Goal: Task Accomplishment & Management: Use online tool/utility

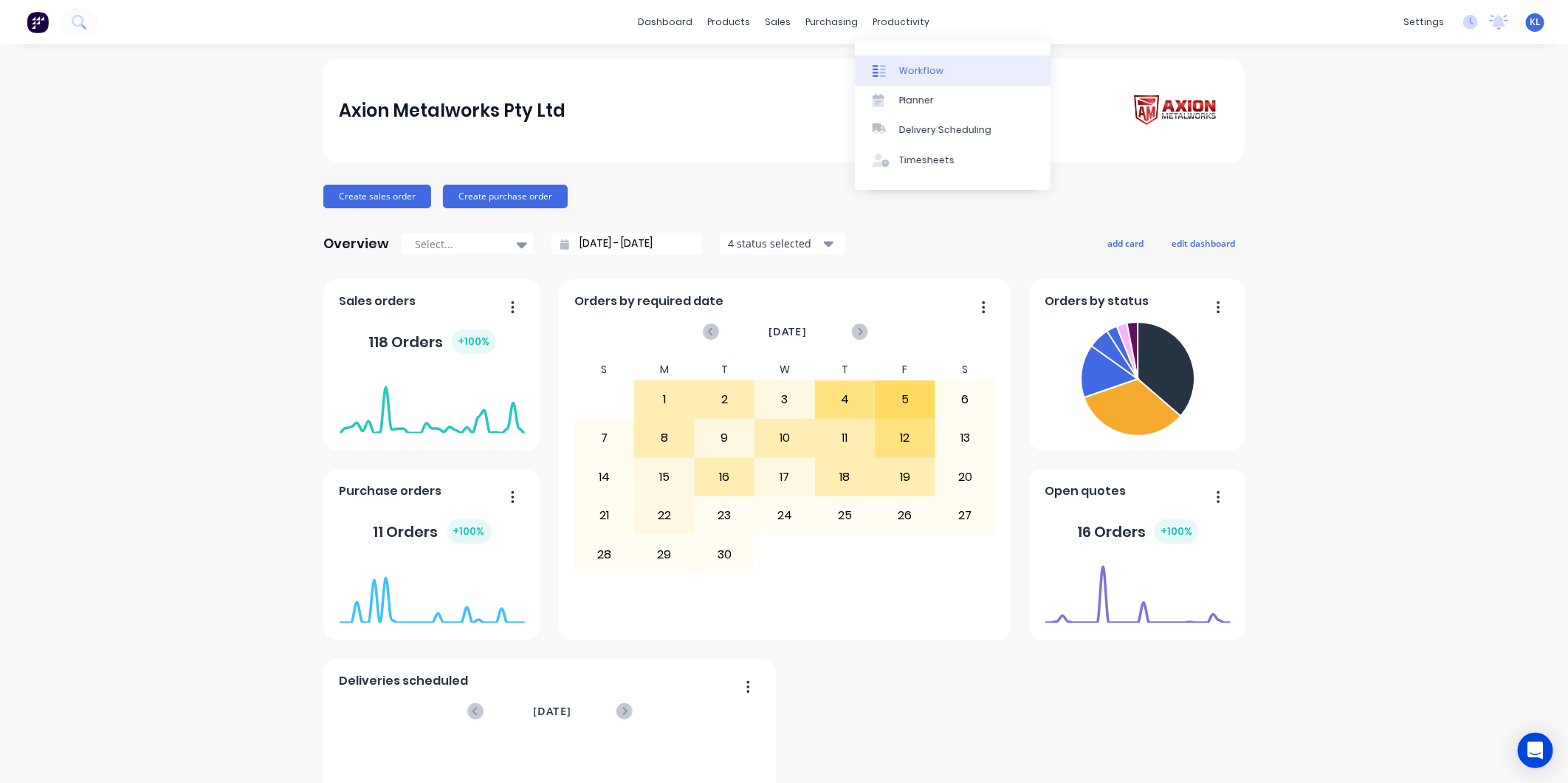
click at [917, 71] on div "Workflow" at bounding box center [921, 70] width 44 height 13
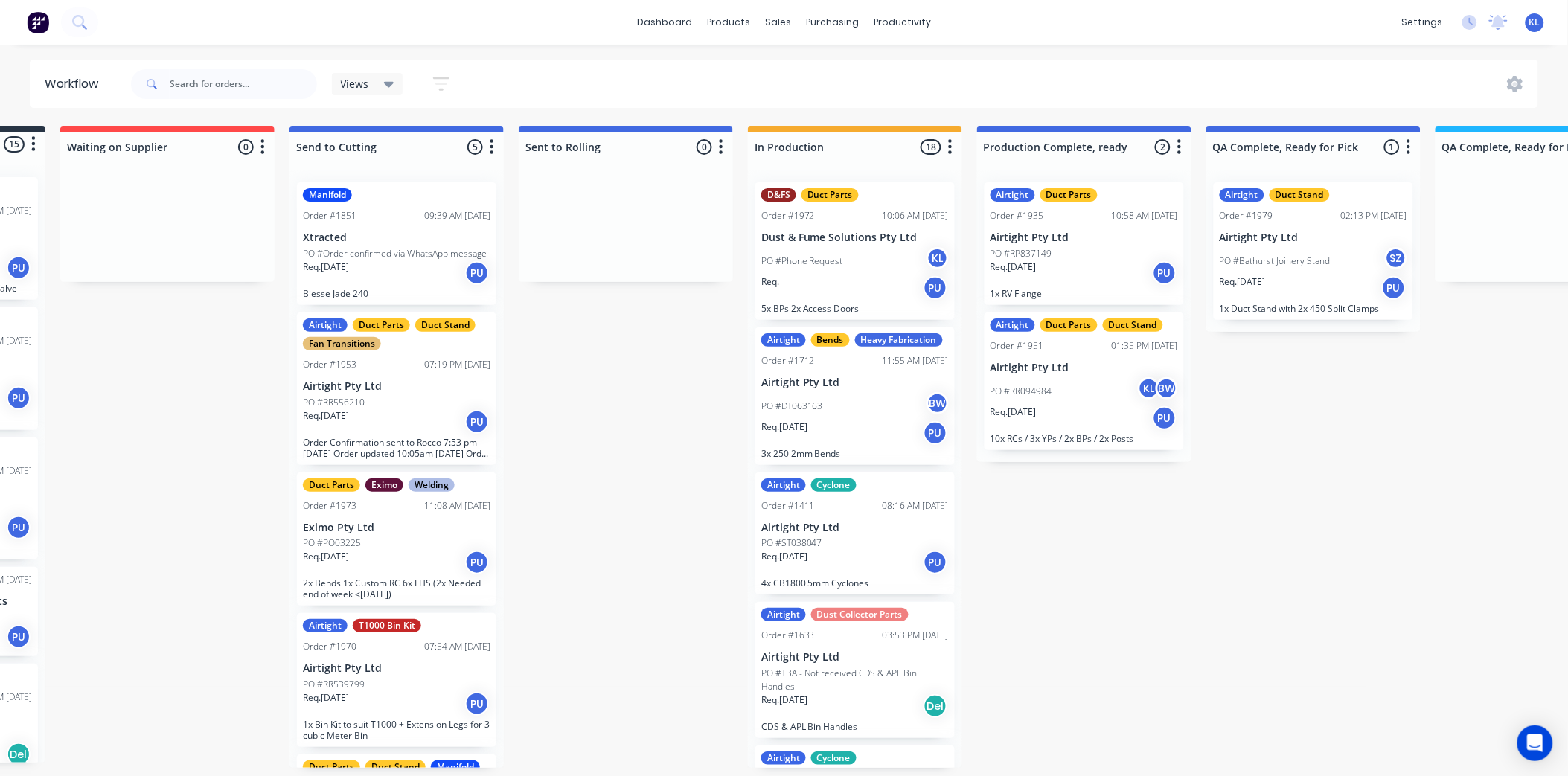
scroll to position [0, 201]
click at [387, 271] on div "Req. [DATE] PU" at bounding box center [397, 272] width 187 height 25
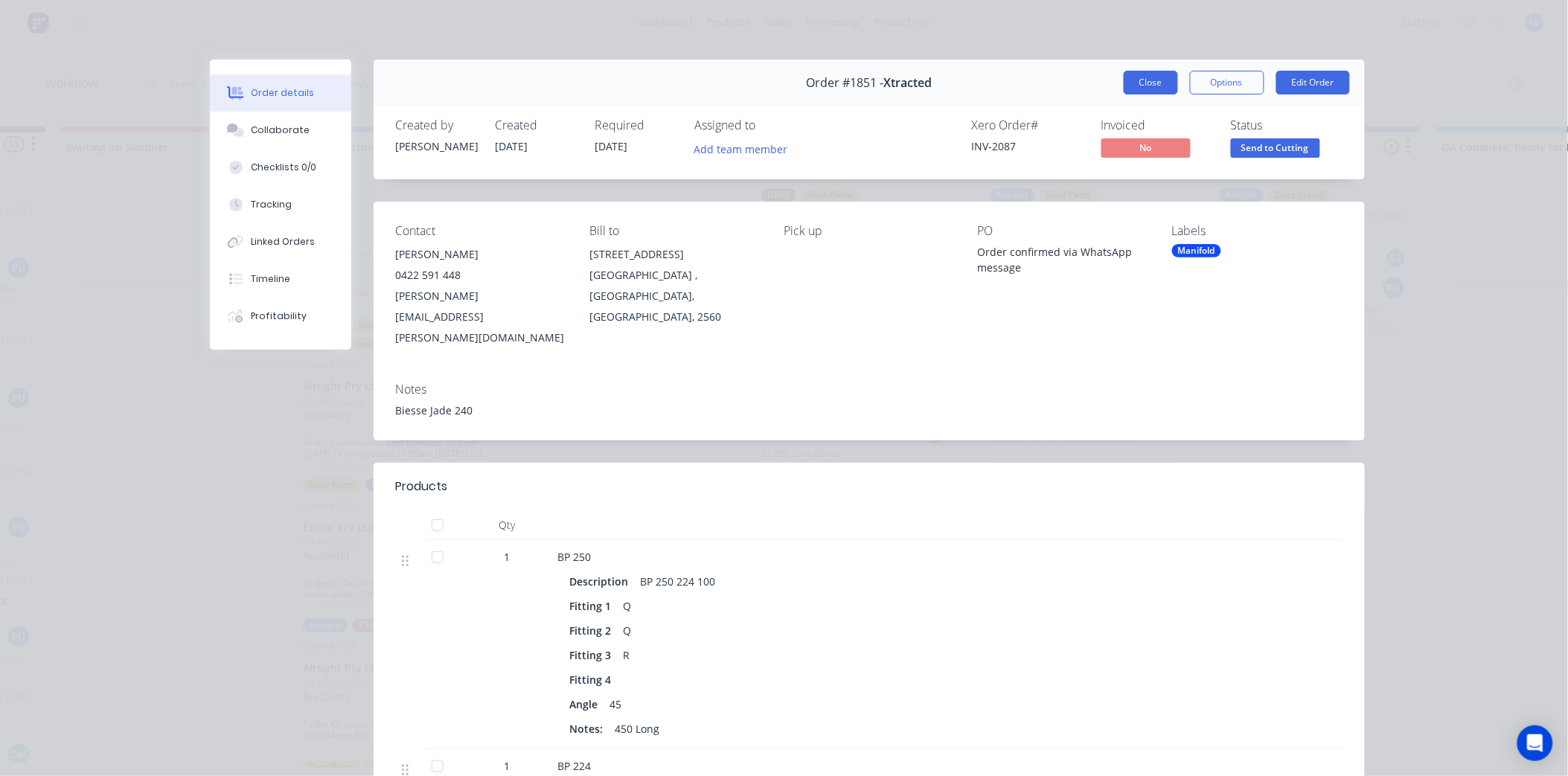
click at [1134, 82] on button "Close" at bounding box center [1151, 82] width 54 height 24
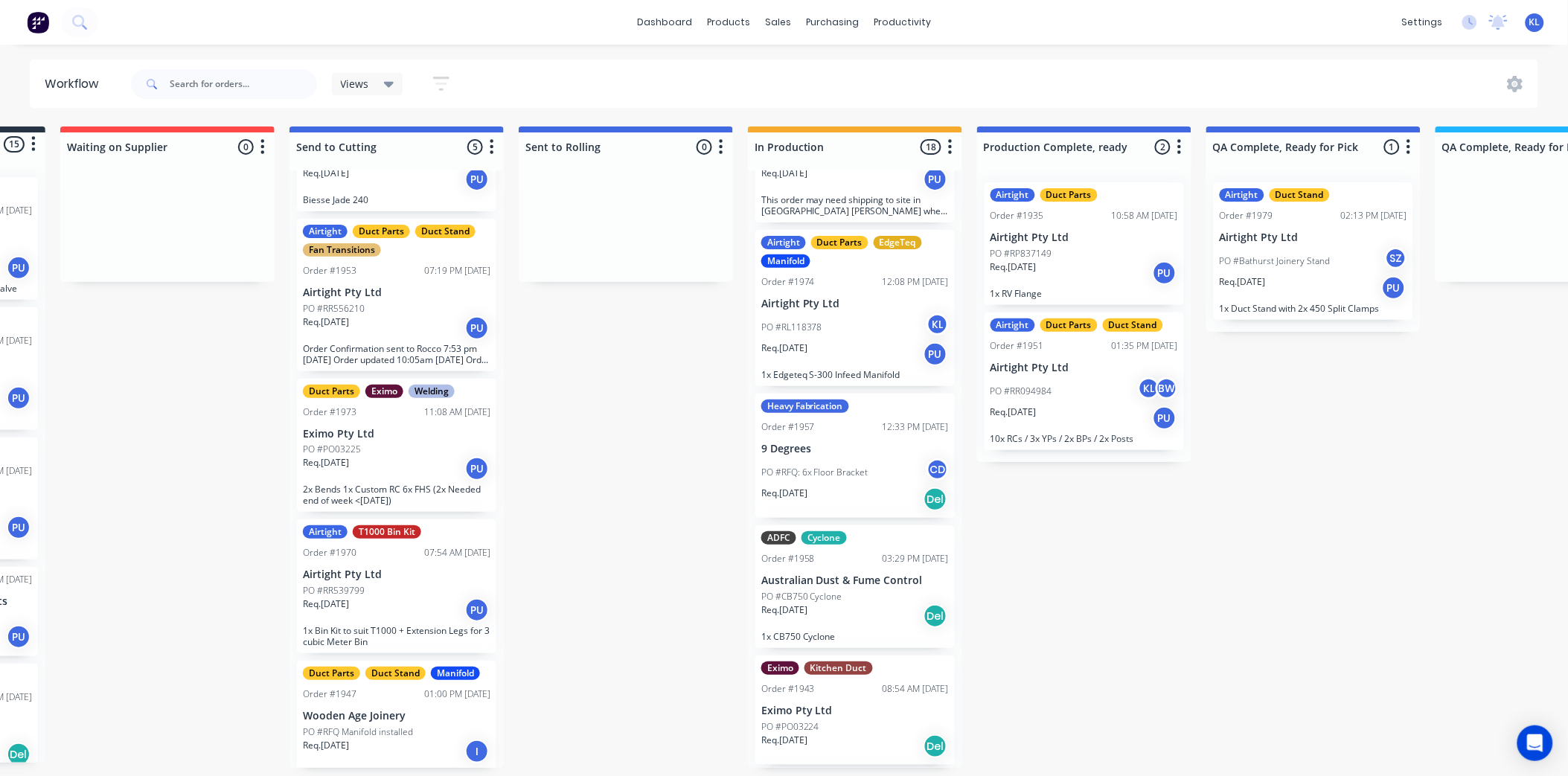
scroll to position [1818, 0]
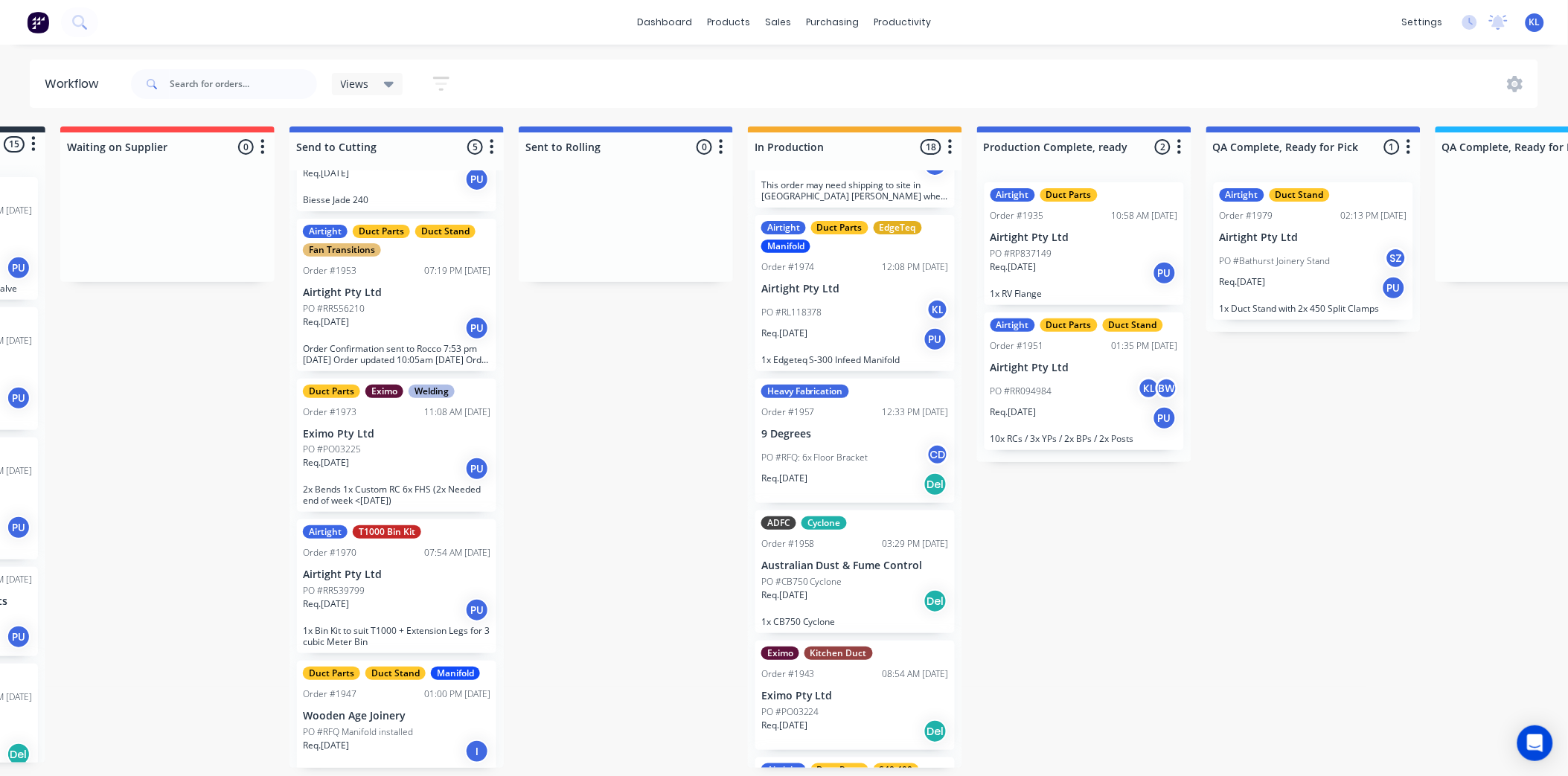
click at [849, 340] on div "Req. [DATE] PU" at bounding box center [855, 339] width 187 height 25
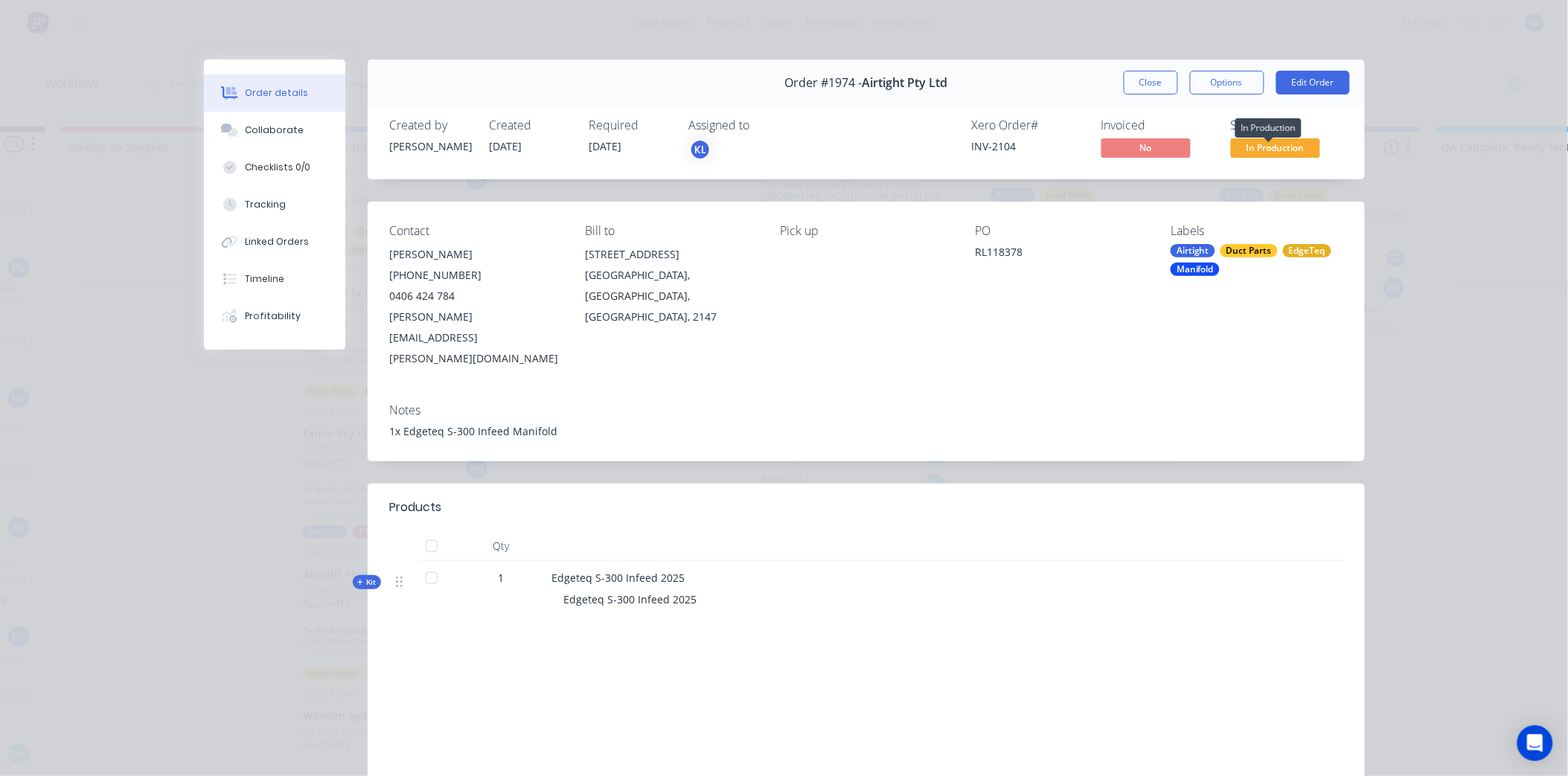
click at [1276, 149] on span "In Production" at bounding box center [1275, 147] width 89 height 18
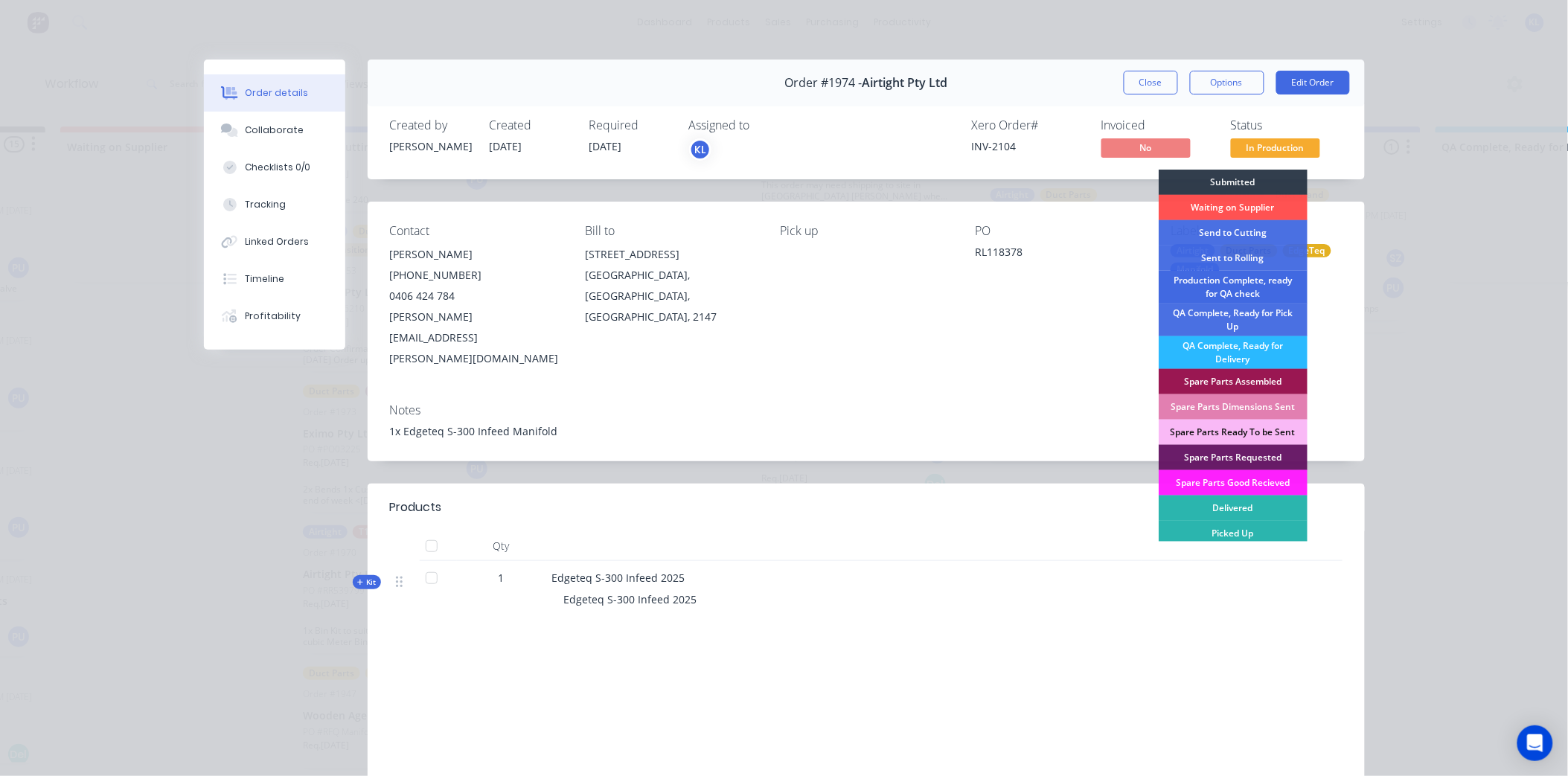
click at [1240, 279] on div "Production Complete, ready for QA check" at bounding box center [1233, 286] width 149 height 32
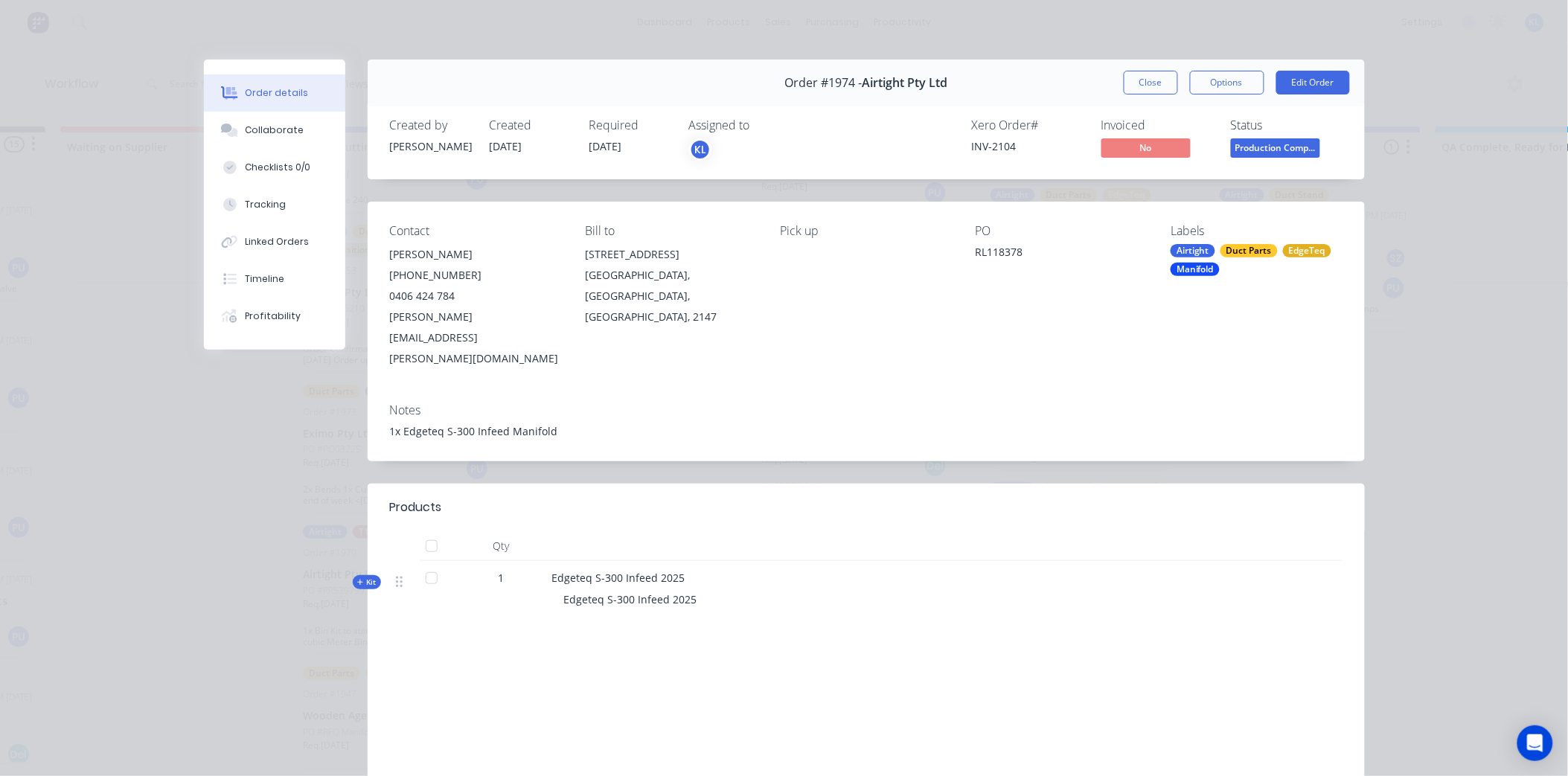
scroll to position [1781, 0]
drag, startPoint x: 1135, startPoint y: 72, endPoint x: 1122, endPoint y: 72, distance: 13.0
click at [1127, 72] on button "Close" at bounding box center [1151, 82] width 54 height 24
